Goal: Information Seeking & Learning: Learn about a topic

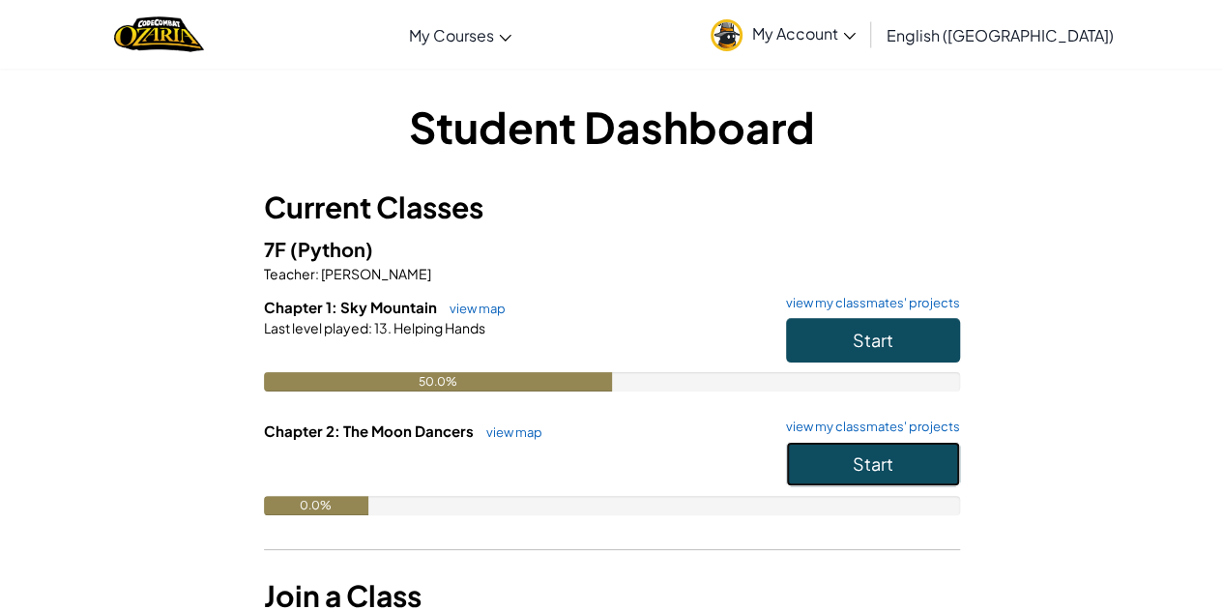
click at [854, 467] on span "Start" at bounding box center [873, 463] width 41 height 22
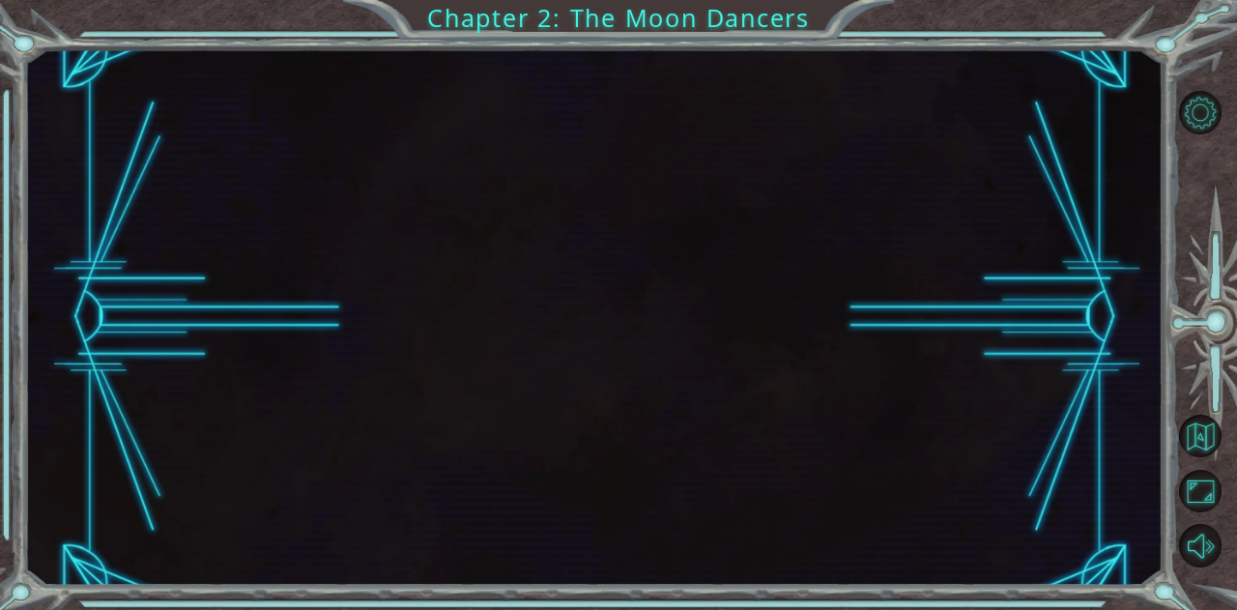
click at [802, 318] on div at bounding box center [594, 316] width 1139 height 536
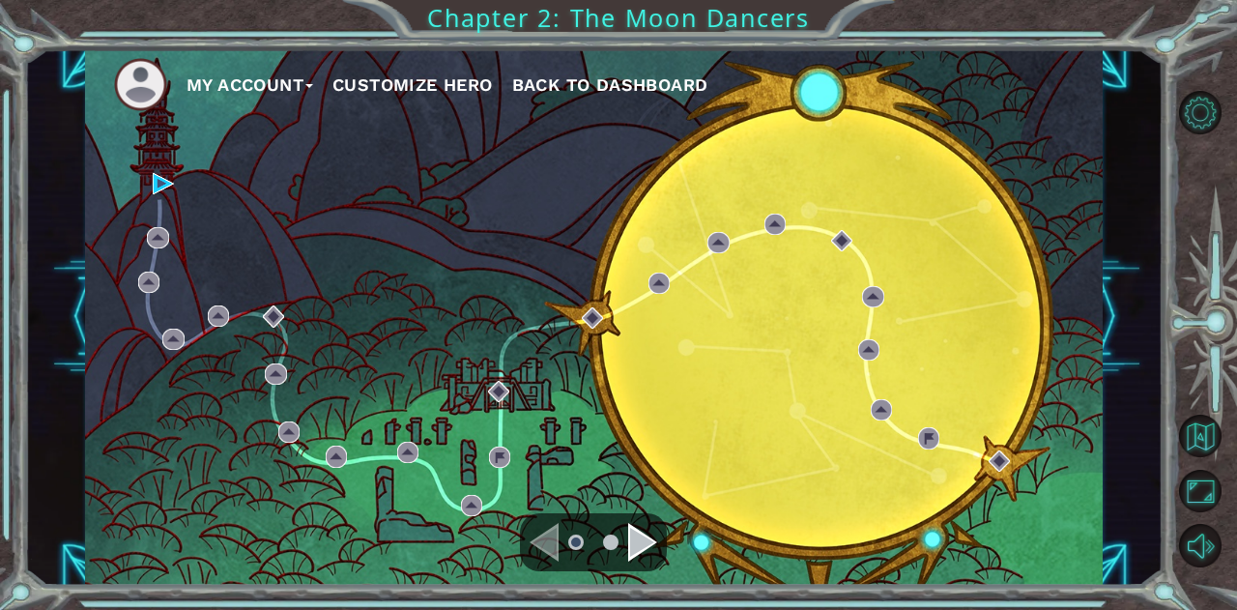
click at [794, 92] on ul "My Account Customize Hero Back to Dashboard" at bounding box center [608, 84] width 989 height 53
click at [628, 532] on div "Navigate to the next page" at bounding box center [642, 542] width 29 height 39
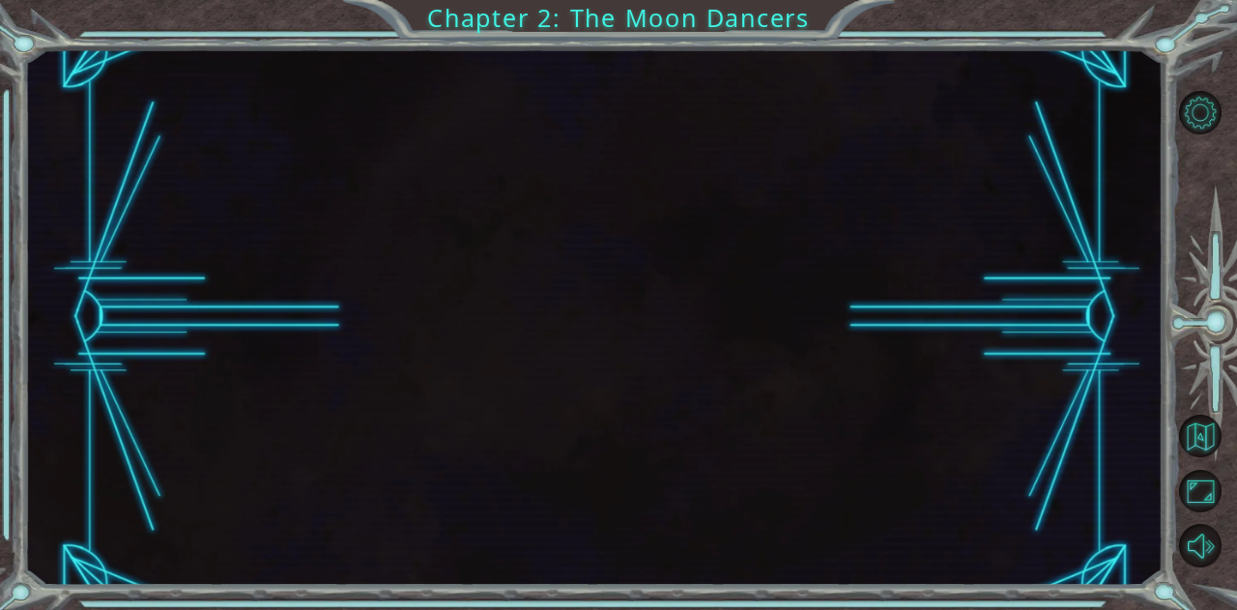
click at [513, 252] on div at bounding box center [594, 316] width 1139 height 536
click at [271, 247] on div at bounding box center [594, 316] width 1139 height 536
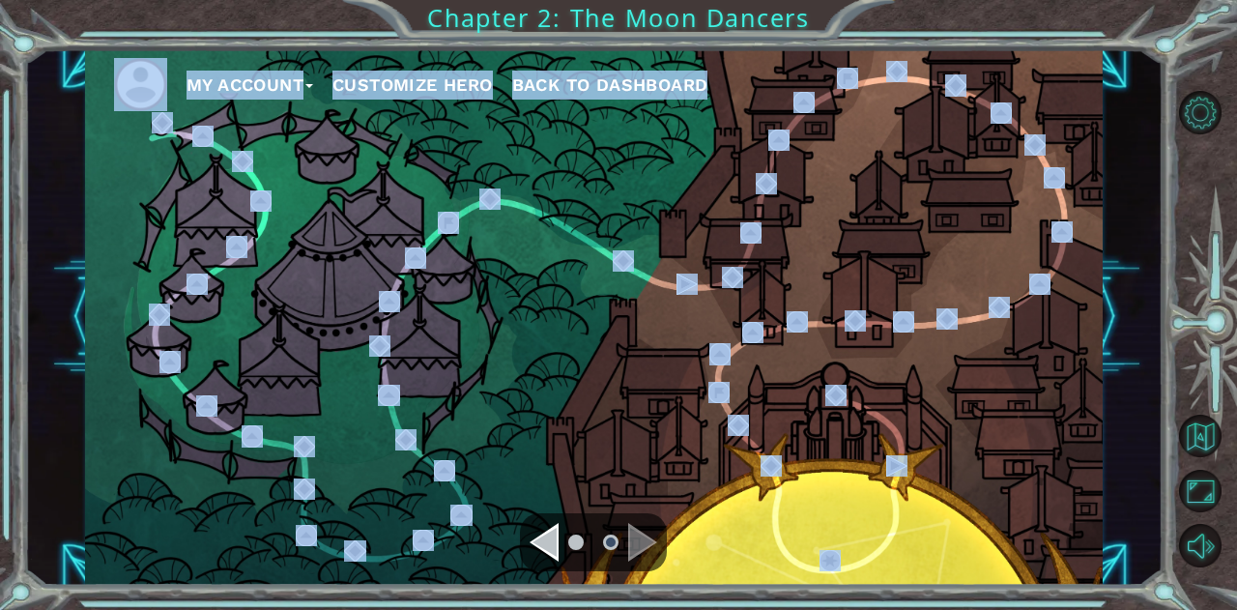
click at [271, 247] on div "My Account Customize Hero Back to Dashboard" at bounding box center [594, 316] width 1139 height 536
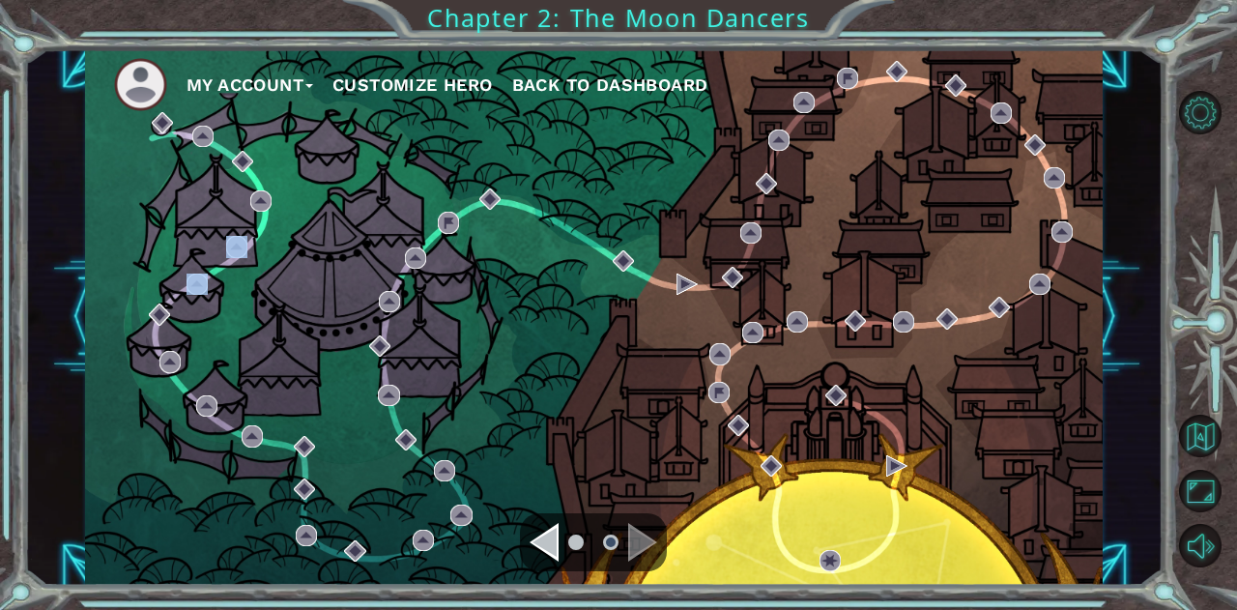
click at [271, 247] on div "My Account Customize Hero Back to Dashboard" at bounding box center [594, 316] width 1018 height 536
click at [182, 136] on div "My Account Customize Hero Back to Dashboard" at bounding box center [594, 316] width 1018 height 536
click at [158, 86] on img at bounding box center [140, 84] width 53 height 53
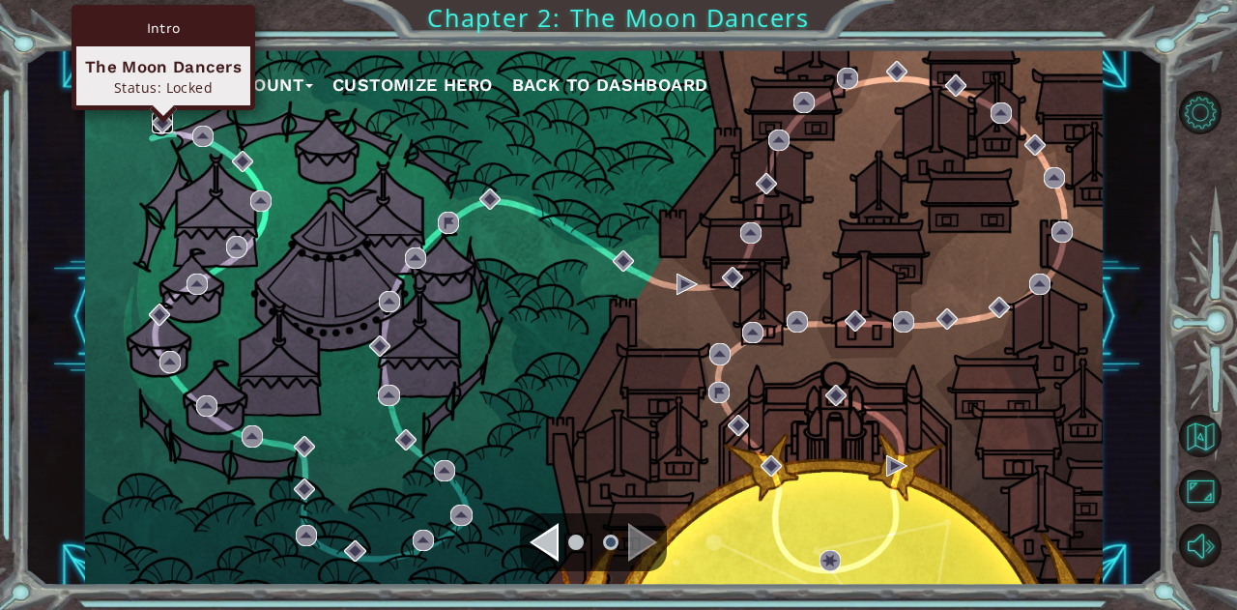
click at [166, 130] on img at bounding box center [162, 122] width 21 height 21
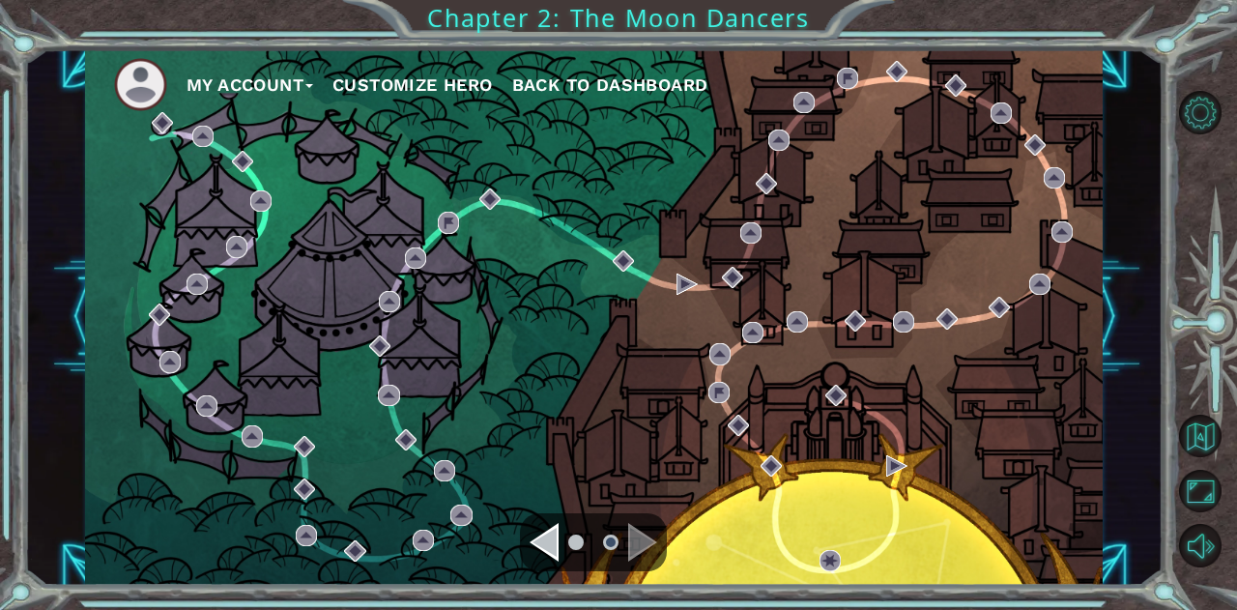
click at [633, 555] on div "Navigate to the next page" at bounding box center [642, 542] width 29 height 39
drag, startPoint x: 539, startPoint y: 388, endPoint x: 522, endPoint y: 266, distance: 123.0
click at [522, 266] on div "My Account Customize Hero Back to Dashboard" at bounding box center [594, 316] width 1018 height 536
click at [623, 83] on span "Back to Dashboard" at bounding box center [610, 84] width 196 height 20
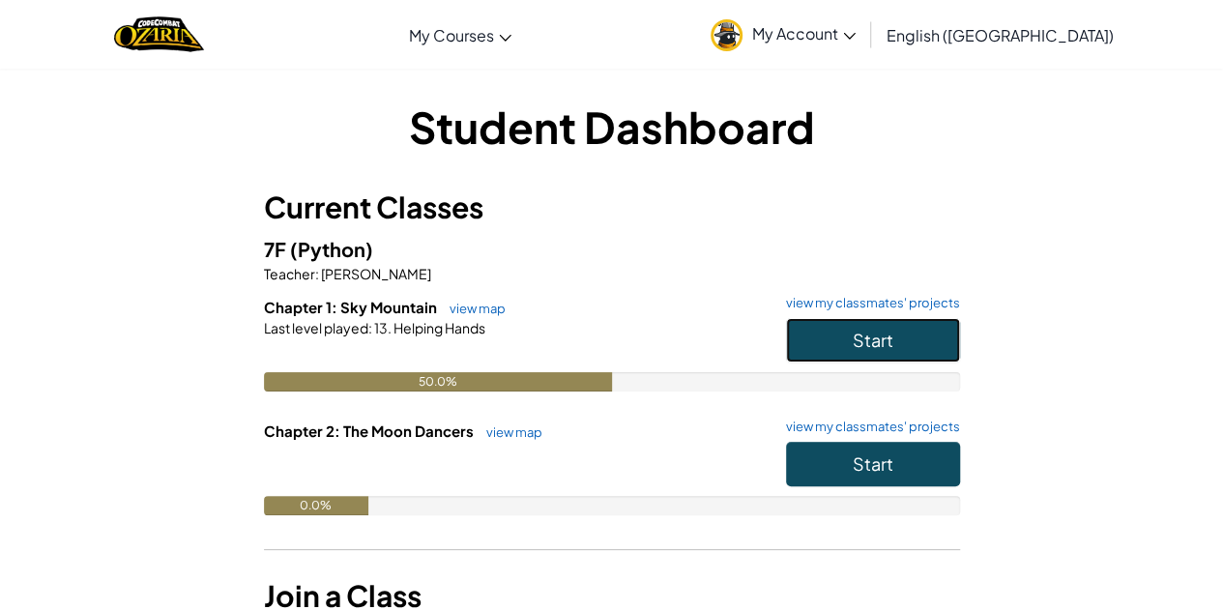
click at [881, 328] on button "Start" at bounding box center [873, 340] width 174 height 44
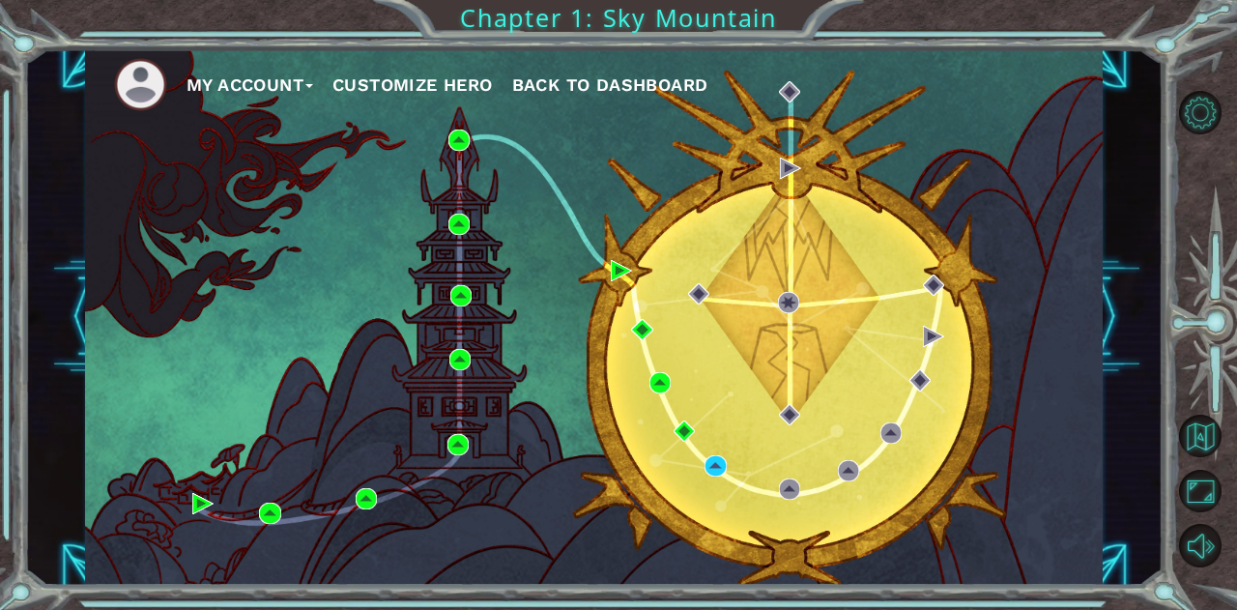
click at [591, 317] on div "My Account Customize Hero Back to Dashboard" at bounding box center [594, 316] width 1018 height 536
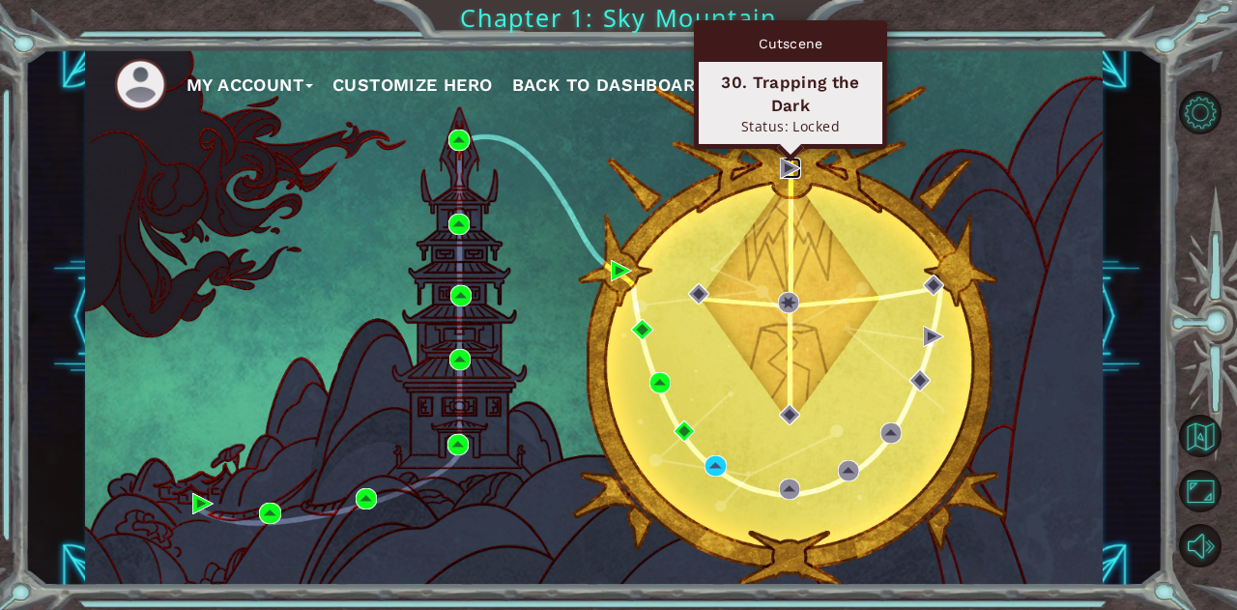
click at [787, 172] on img at bounding box center [790, 168] width 21 height 21
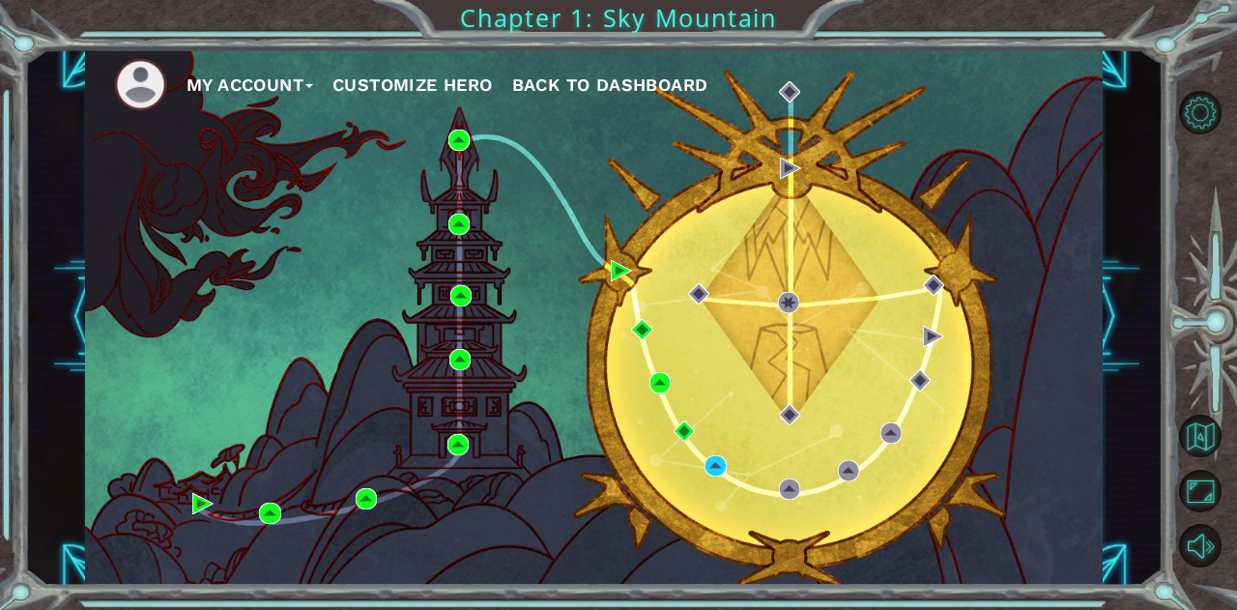
click at [523, 380] on div "My Account Customize Hero Back to Dashboard" at bounding box center [594, 316] width 1018 height 536
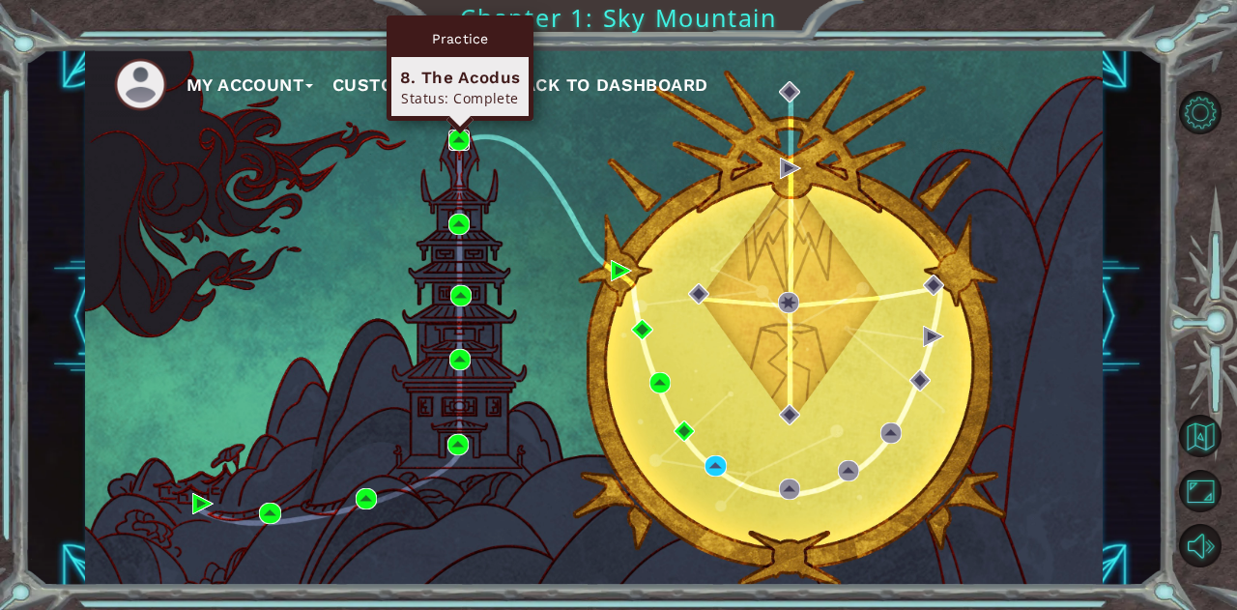
click at [461, 143] on img at bounding box center [459, 140] width 21 height 21
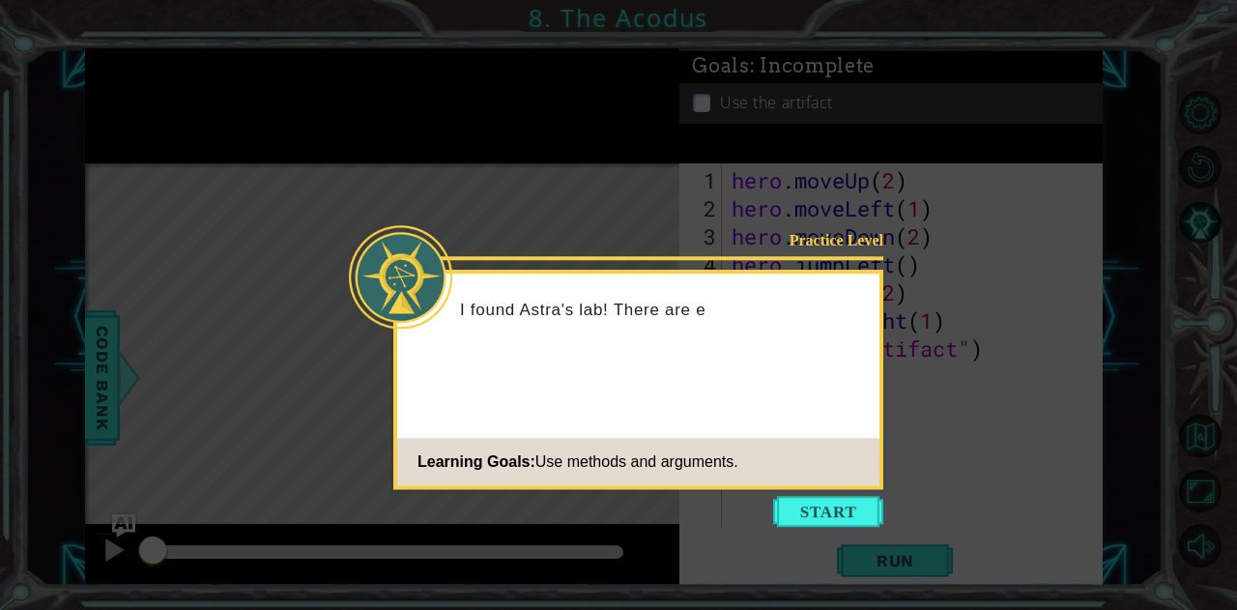
click at [840, 506] on button "Start" at bounding box center [828, 511] width 110 height 31
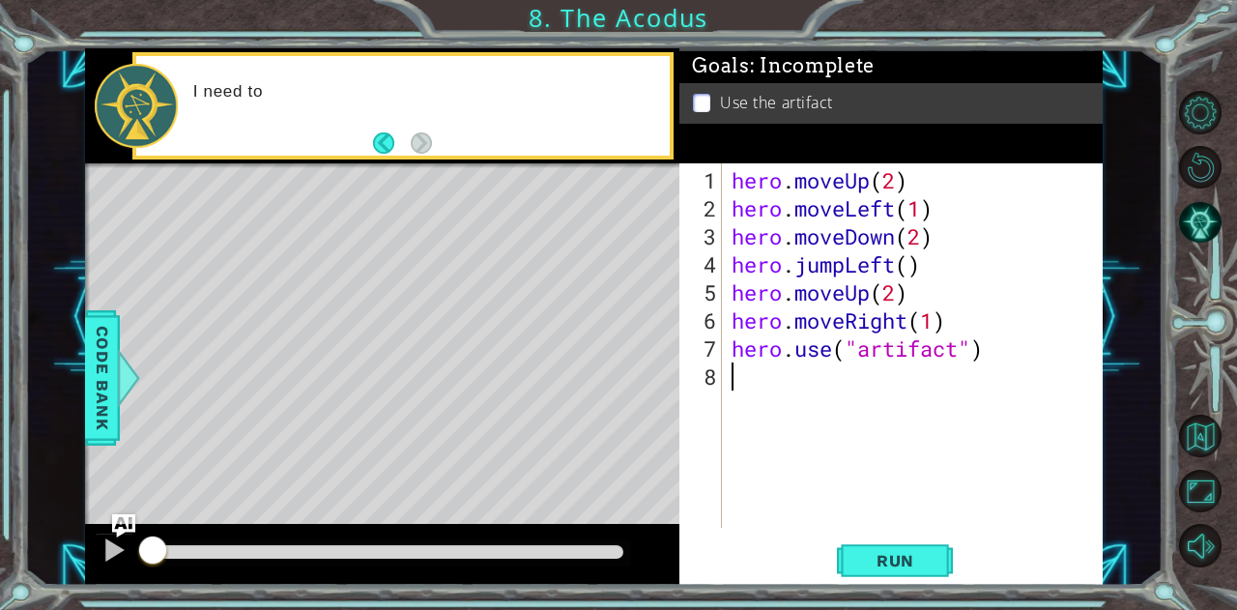
click at [907, 563] on span "Run" at bounding box center [895, 560] width 76 height 19
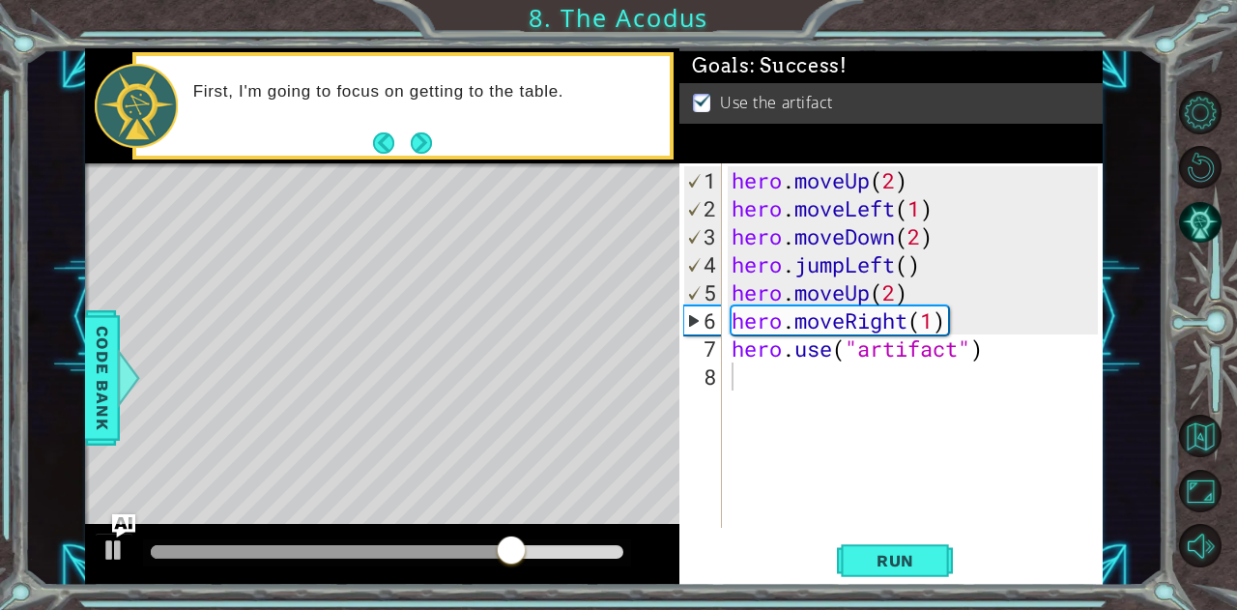
click at [356, 302] on div "Level Map" at bounding box center [531, 447] width 893 height 569
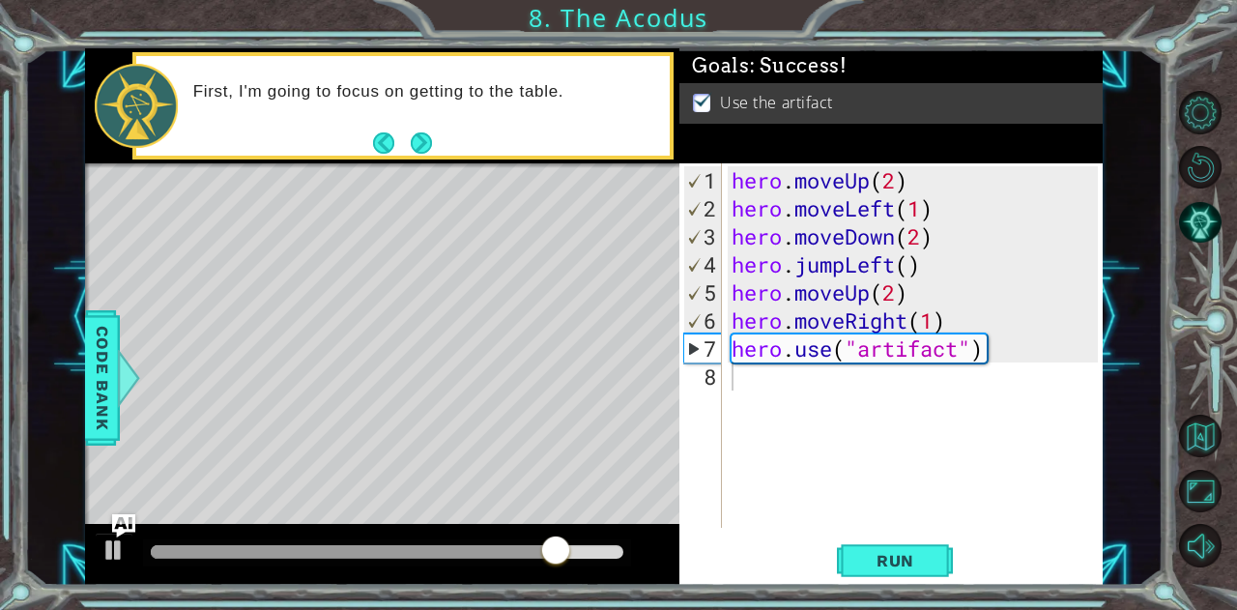
drag, startPoint x: 378, startPoint y: 252, endPoint x: 343, endPoint y: 247, distance: 35.1
click at [343, 247] on div "Level Map" at bounding box center [531, 447] width 893 height 569
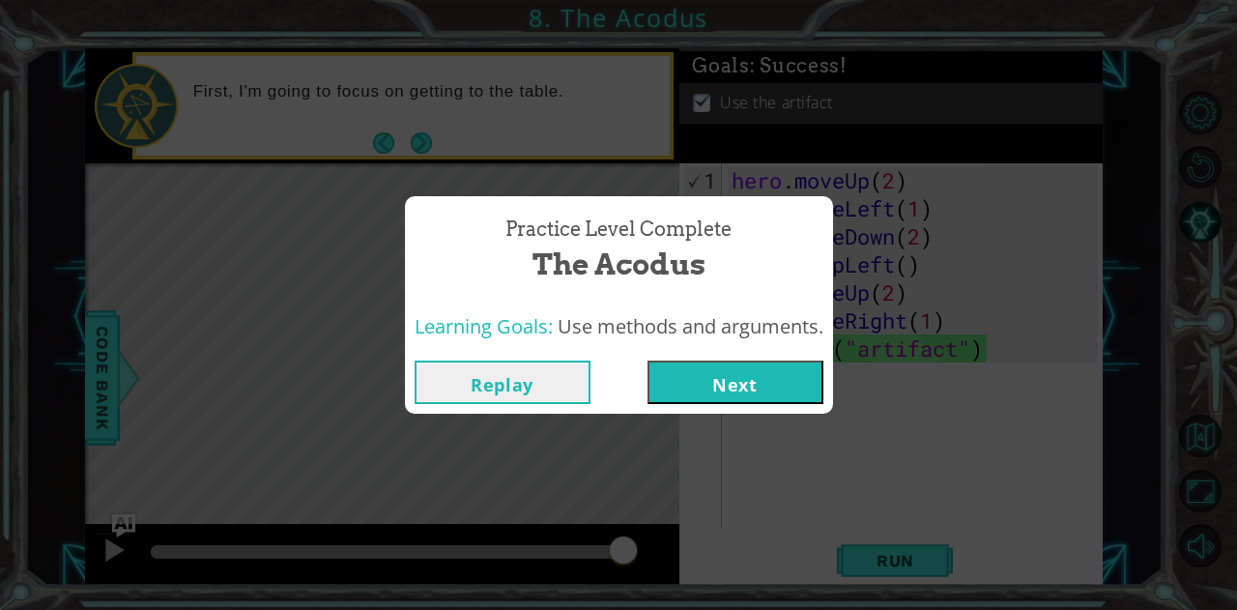
click at [701, 391] on button "Next" at bounding box center [736, 382] width 176 height 43
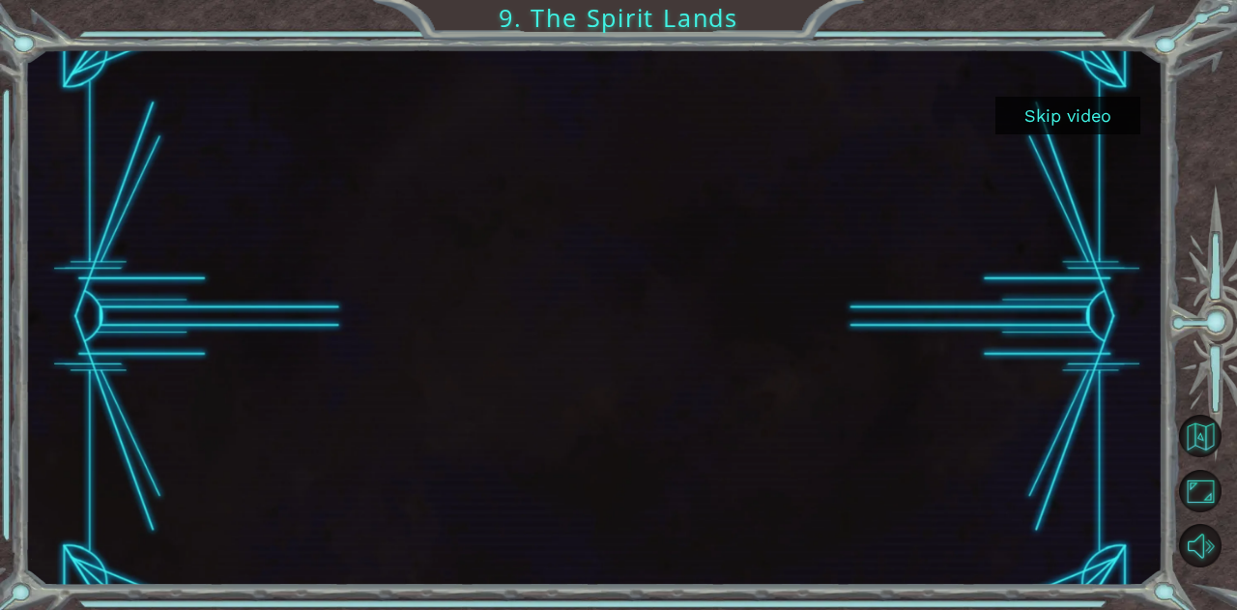
click at [600, 251] on div at bounding box center [594, 316] width 955 height 536
click at [1040, 97] on button "Skip video" at bounding box center [1068, 116] width 145 height 38
click at [1065, 130] on button "Skip video" at bounding box center [1068, 116] width 145 height 38
